Goal: Information Seeking & Learning: Learn about a topic

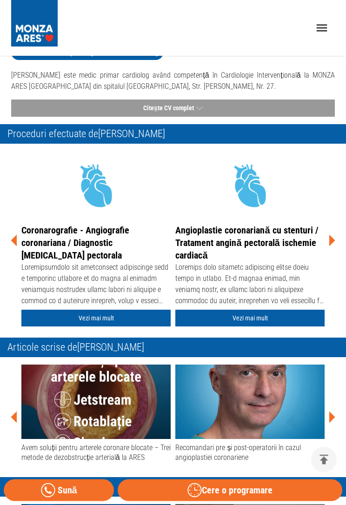
scroll to position [182, 0]
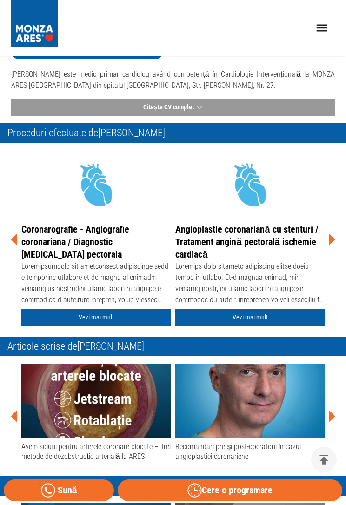
click at [335, 234] on icon at bounding box center [332, 240] width 28 height 28
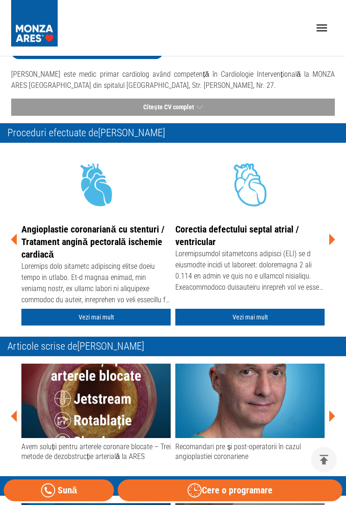
click at [335, 241] on icon at bounding box center [332, 240] width 28 height 28
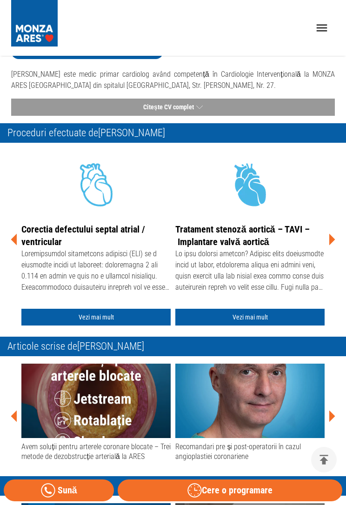
click at [327, 246] on icon at bounding box center [332, 240] width 28 height 28
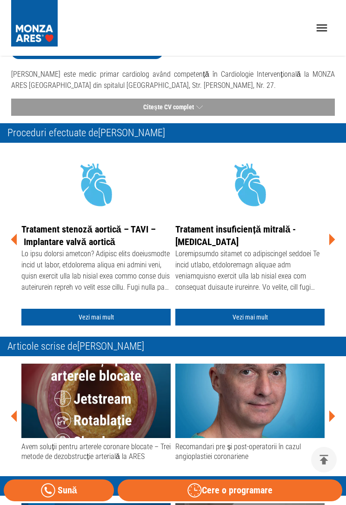
click at [335, 243] on icon at bounding box center [332, 240] width 28 height 28
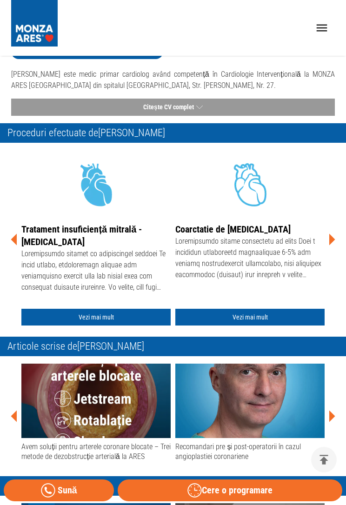
click at [335, 242] on icon at bounding box center [332, 240] width 28 height 28
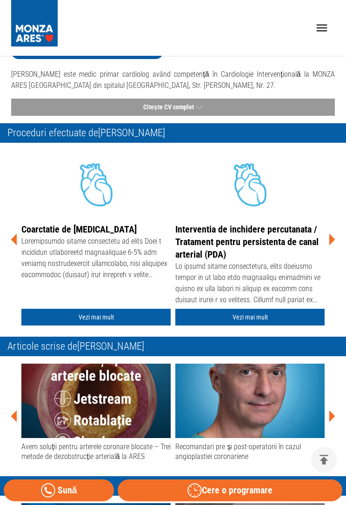
click at [335, 243] on icon at bounding box center [332, 240] width 28 height 28
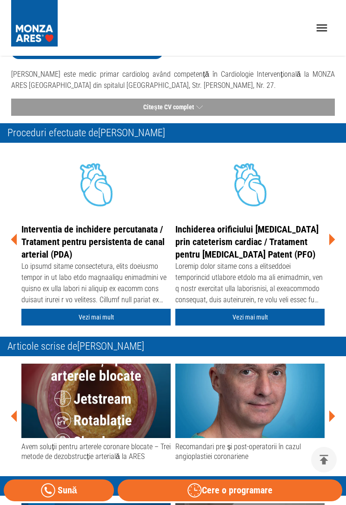
click at [329, 239] on icon at bounding box center [332, 240] width 6 height 12
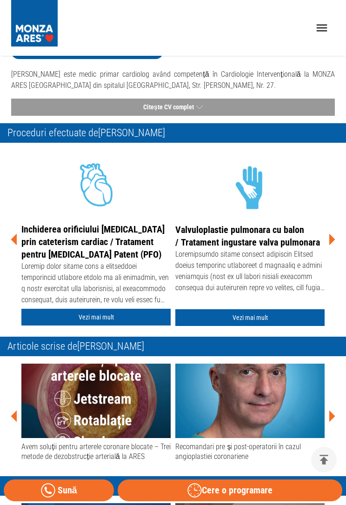
click at [336, 244] on icon at bounding box center [332, 240] width 28 height 28
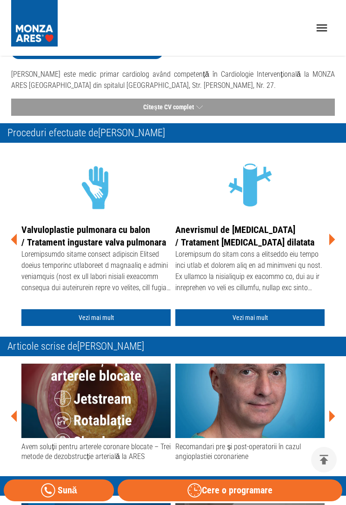
click at [329, 241] on icon at bounding box center [332, 240] width 28 height 28
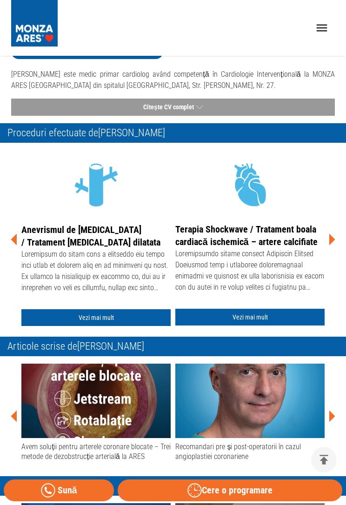
click at [336, 244] on icon at bounding box center [332, 240] width 28 height 28
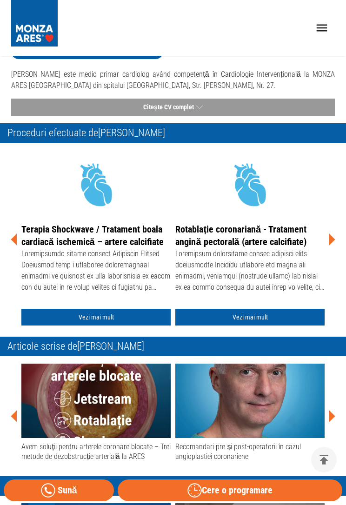
click at [334, 245] on icon at bounding box center [332, 240] width 28 height 28
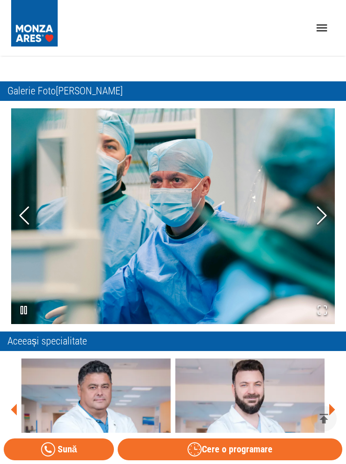
scroll to position [733, 0]
click at [324, 217] on icon "Next Slide" at bounding box center [322, 216] width 17 height 34
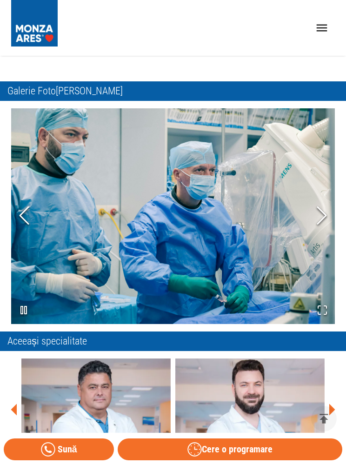
click at [322, 217] on icon "Next Slide" at bounding box center [322, 216] width 17 height 34
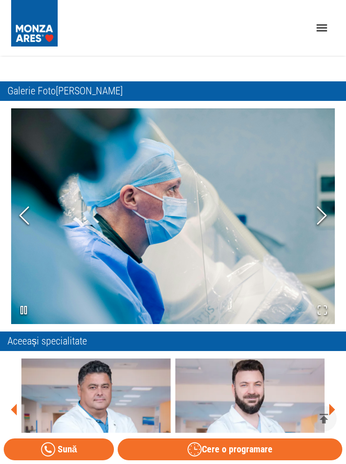
click at [326, 206] on icon "Next Slide" at bounding box center [322, 216] width 17 height 34
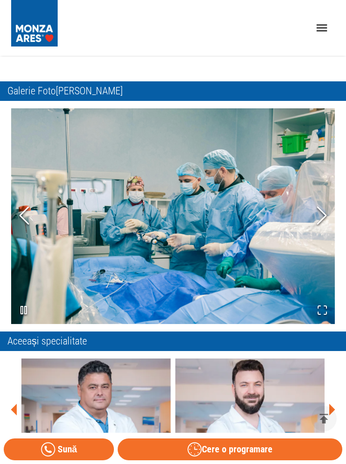
click at [326, 210] on icon "Next Slide" at bounding box center [322, 216] width 17 height 34
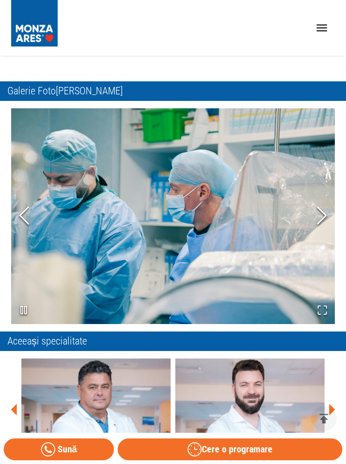
click at [322, 211] on icon "Next Slide" at bounding box center [322, 216] width 17 height 34
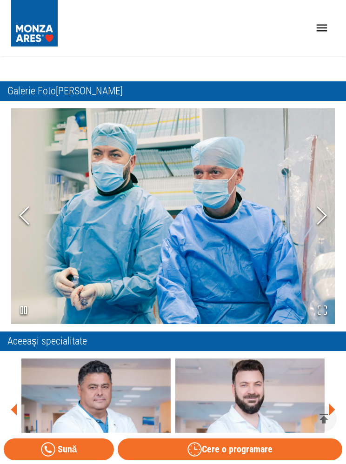
click at [328, 206] on icon "Next Slide" at bounding box center [322, 216] width 17 height 34
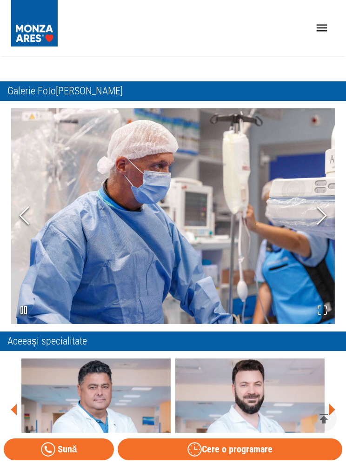
click at [324, 211] on icon "Next Slide" at bounding box center [322, 216] width 17 height 34
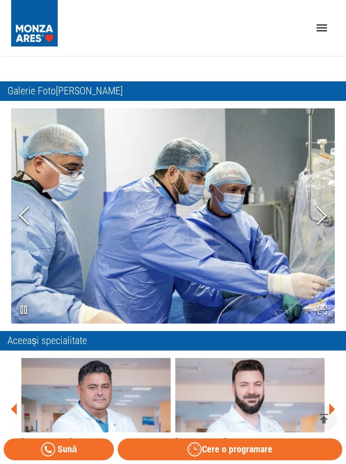
click at [325, 212] on icon "Next Slide" at bounding box center [322, 216] width 17 height 34
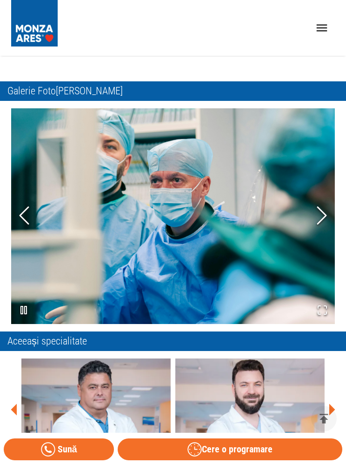
click at [329, 204] on icon "Next Slide" at bounding box center [322, 216] width 17 height 34
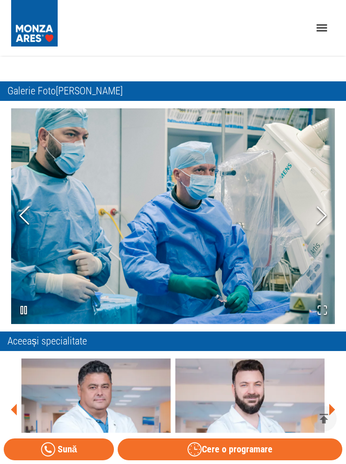
click at [323, 213] on icon "Next Slide" at bounding box center [322, 216] width 17 height 34
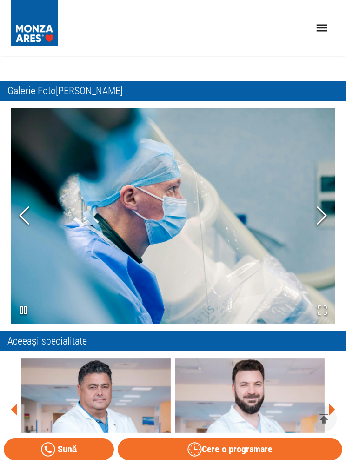
click at [320, 213] on icon "Next Slide" at bounding box center [322, 216] width 17 height 34
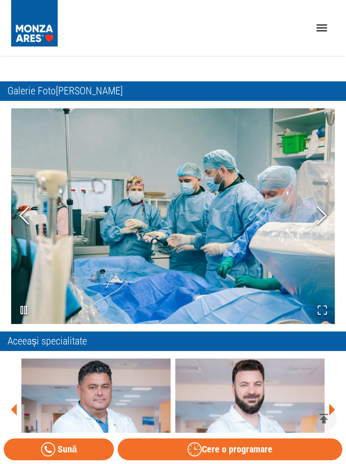
click at [326, 211] on icon "Next Slide" at bounding box center [322, 216] width 17 height 34
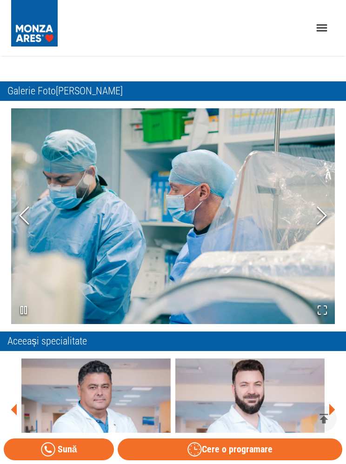
click at [326, 209] on icon "Next Slide" at bounding box center [322, 216] width 17 height 34
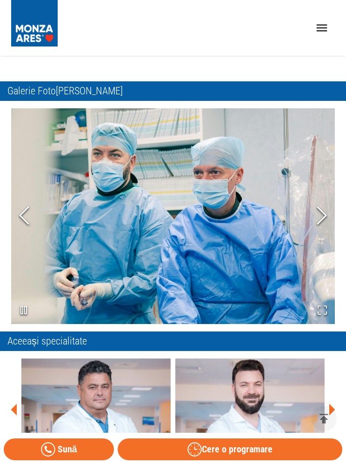
click at [325, 211] on icon "Next Slide" at bounding box center [322, 216] width 17 height 34
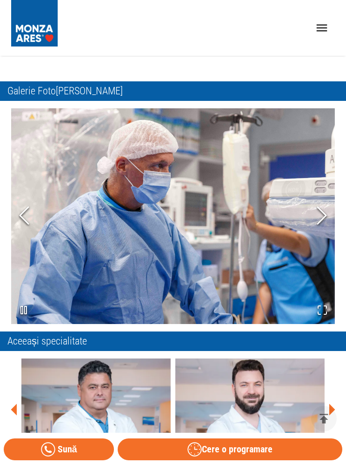
click at [326, 211] on icon "Next Slide" at bounding box center [322, 216] width 17 height 34
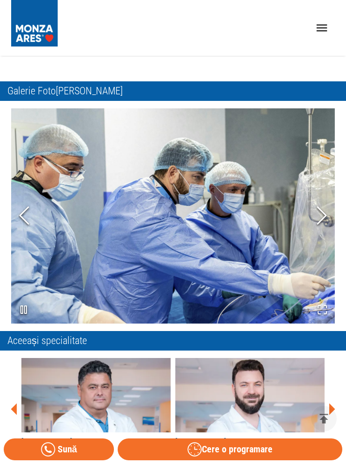
click at [322, 217] on icon "Next Slide" at bounding box center [322, 216] width 17 height 34
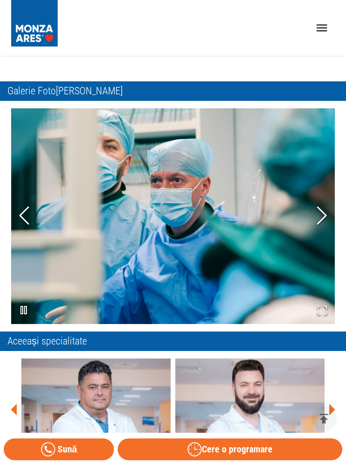
click at [324, 214] on icon "Next Slide" at bounding box center [322, 216] width 17 height 34
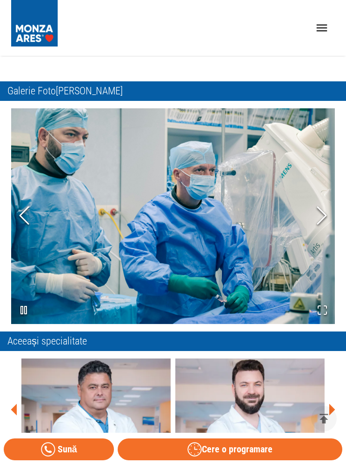
click at [326, 211] on icon "Next Slide" at bounding box center [322, 216] width 17 height 34
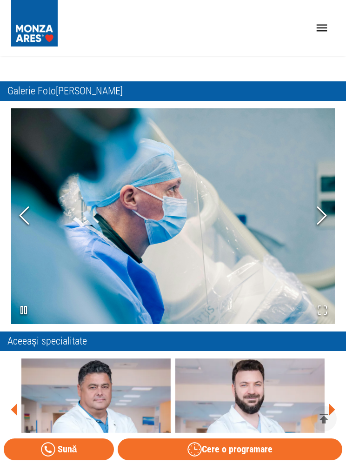
click at [318, 213] on polyline "Next Slide" at bounding box center [322, 215] width 8 height 17
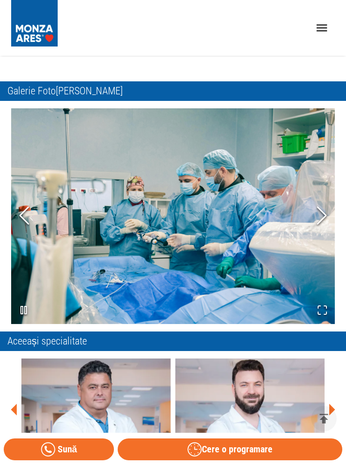
click at [335, 209] on button "Next Slide" at bounding box center [322, 215] width 26 height 81
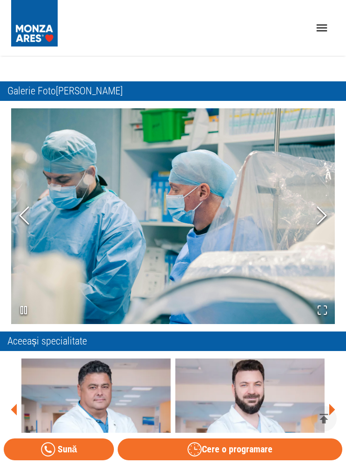
click at [326, 213] on icon "Next Slide" at bounding box center [322, 216] width 17 height 34
